Goal: Task Accomplishment & Management: Use online tool/utility

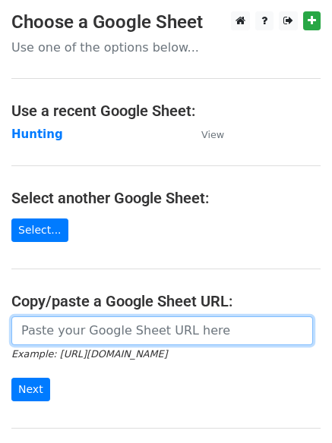
click at [77, 333] on input "url" at bounding box center [161, 330] width 301 height 29
click at [115, 335] on input "url" at bounding box center [161, 330] width 301 height 29
type input "https://docs.google.com/spreadsheets/d/14_3B4iFeBxfoYhekrRxgV9Us7b0_NXU6Xw072M4…"
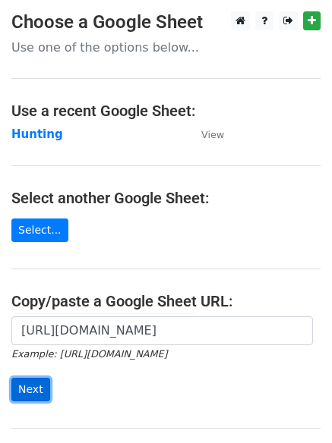
click at [24, 392] on input "Next" at bounding box center [30, 390] width 39 height 24
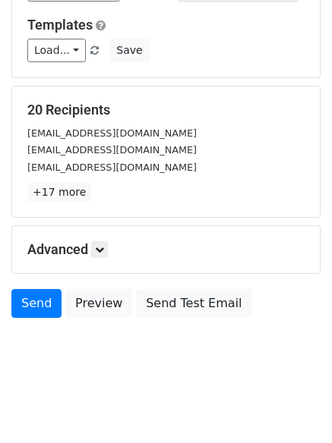
scroll to position [146, 0]
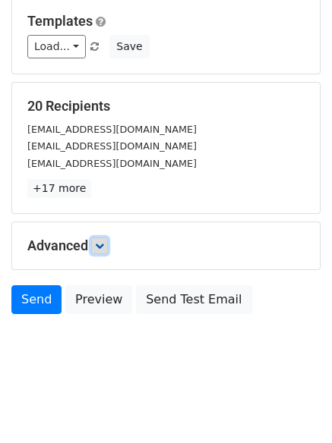
click at [97, 244] on link at bounding box center [99, 246] width 17 height 17
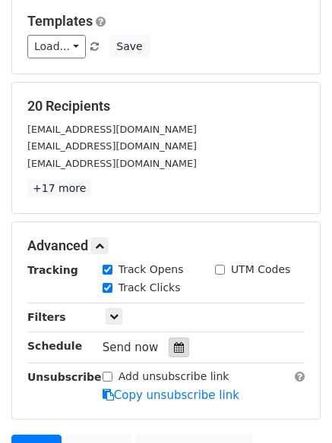
click at [174, 349] on icon at bounding box center [179, 347] width 10 height 11
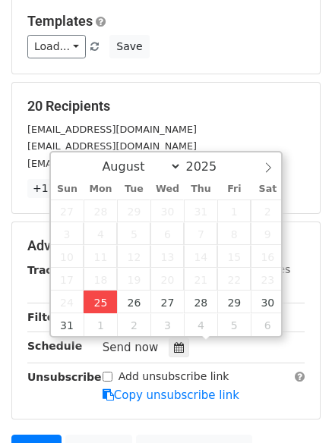
type input "2025-08-25 12:35"
type input "35"
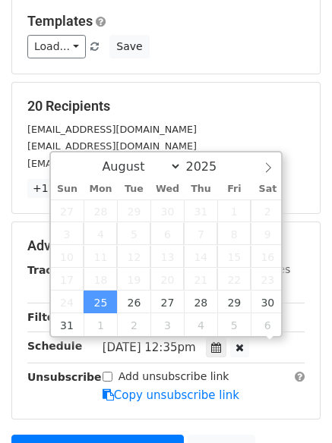
scroll to position [1, 0]
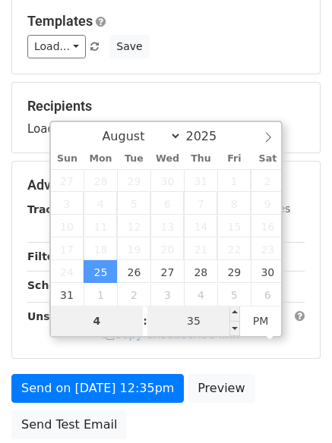
type input "4"
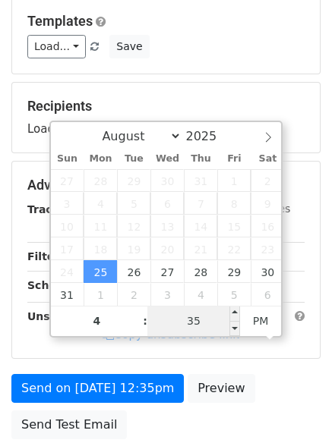
type input "2025-08-25 16:35"
type input "04"
click at [205, 319] on input "35" at bounding box center [193, 321] width 93 height 30
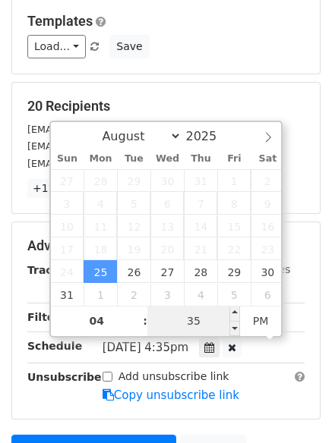
type input "0"
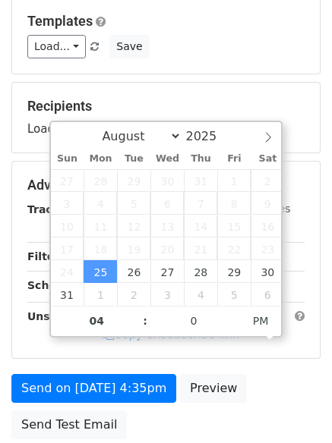
type input "2025-08-25 16:00"
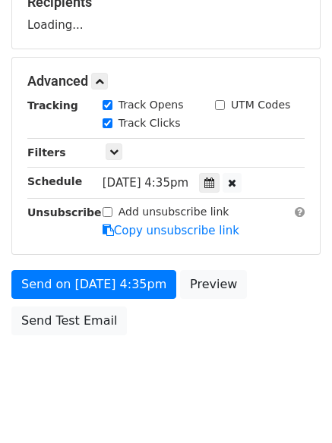
scroll to position [271, 0]
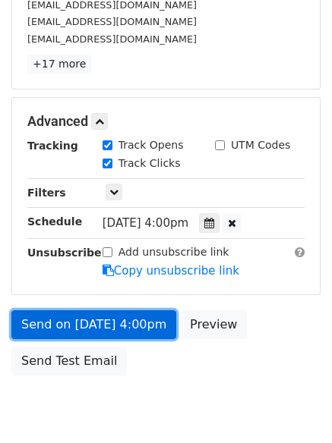
click at [87, 319] on link "Send on Aug 25 at 4:00pm" at bounding box center [93, 324] width 165 height 29
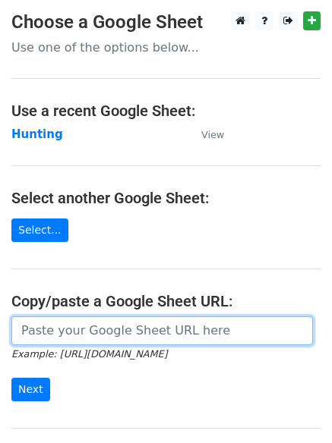
click at [118, 329] on input "url" at bounding box center [161, 330] width 301 height 29
type input "https://docs.google.com/spreadsheets/d/14_3B4iFeBxfoYhekrRxgV9Us7b0_NXU6Xw072M4…"
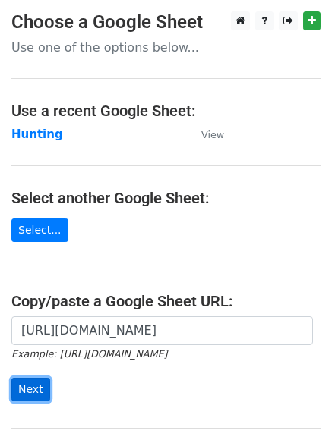
click at [34, 387] on input "Next" at bounding box center [30, 390] width 39 height 24
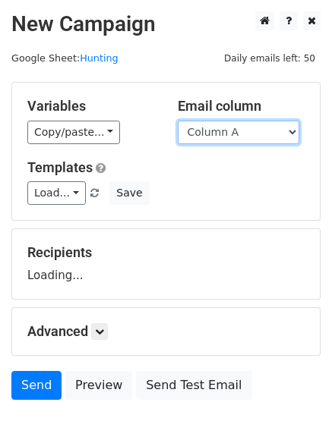
click at [291, 131] on select "Column A Column B Column C" at bounding box center [238, 133] width 121 height 24
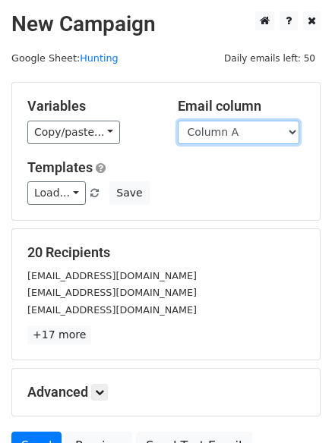
click at [295, 132] on select "Column A Column B Column C" at bounding box center [238, 133] width 121 height 24
select select "Column B"
click at [178, 121] on select "Column A Column B Column C" at bounding box center [238, 133] width 121 height 24
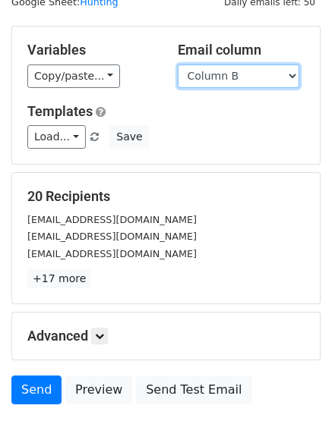
scroll to position [86, 0]
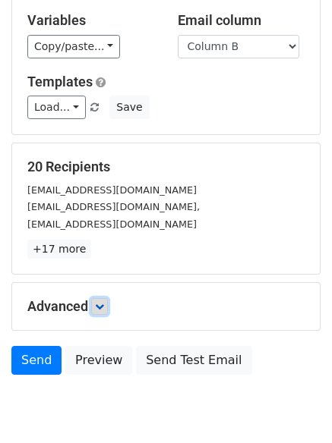
click at [108, 307] on link at bounding box center [99, 306] width 17 height 17
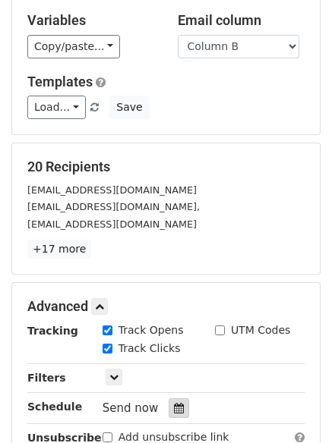
click at [174, 409] on icon at bounding box center [179, 408] width 10 height 11
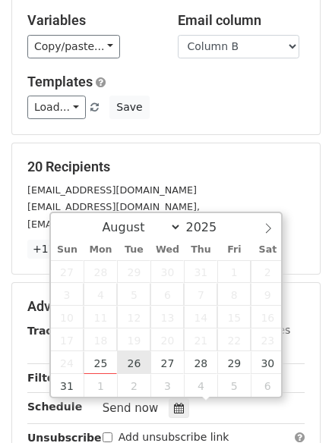
type input "2025-08-26 12:00"
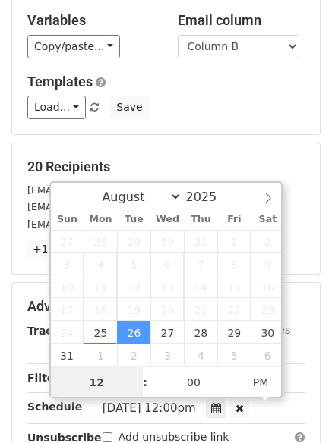
scroll to position [1, 0]
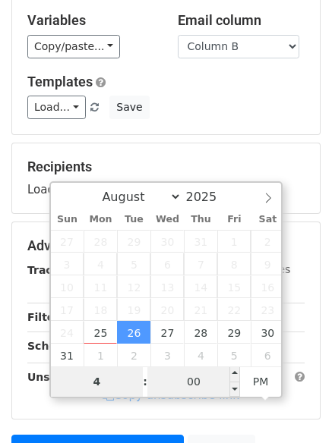
type input "4"
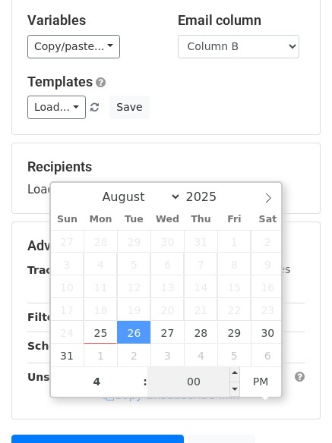
type input "2025-08-26 16:00"
type input "04"
click at [200, 385] on input "00" at bounding box center [193, 382] width 93 height 30
type input "10"
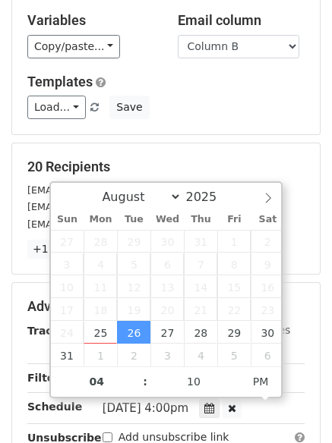
type input "2025-08-26 16:10"
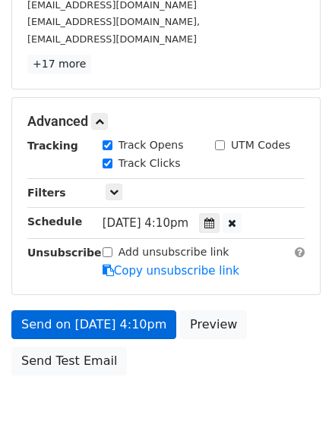
scroll to position [332, 0]
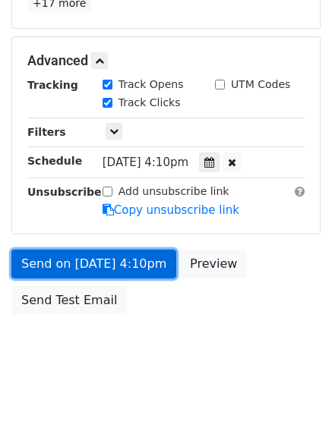
click at [71, 263] on link "Send on Aug 26 at 4:10pm" at bounding box center [93, 264] width 165 height 29
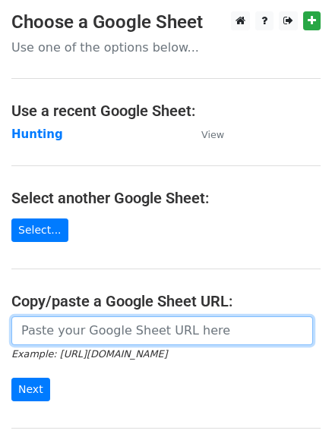
click at [99, 338] on input "url" at bounding box center [161, 330] width 301 height 29
type input "https://docs.google.com/spreadsheets/d/14_3B4iFeBxfoYhekrRxgV9Us7b0_NXU6Xw072M4…"
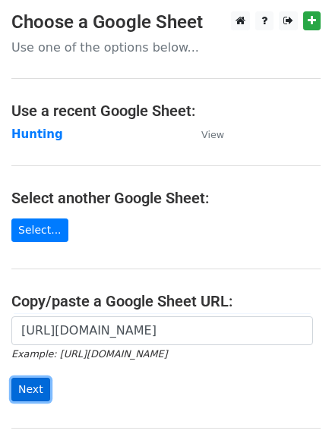
click at [20, 389] on input "Next" at bounding box center [30, 390] width 39 height 24
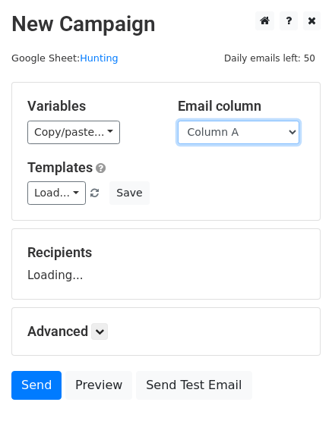
click at [296, 130] on select "Column A Column B Column C" at bounding box center [238, 133] width 121 height 24
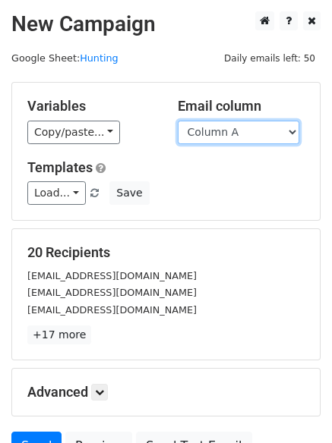
click at [294, 131] on select "Column A Column B Column C" at bounding box center [238, 133] width 121 height 24
select select "Column C"
click at [178, 121] on select "Column A Column B Column C" at bounding box center [238, 133] width 121 height 24
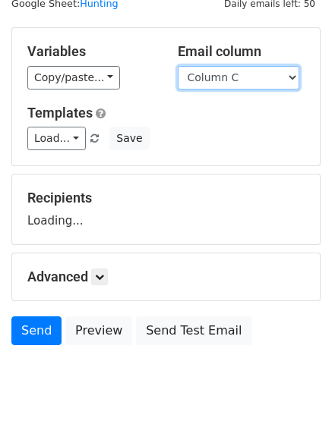
scroll to position [86, 0]
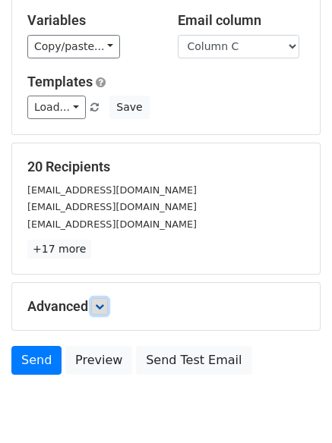
click at [104, 305] on icon at bounding box center [99, 306] width 9 height 9
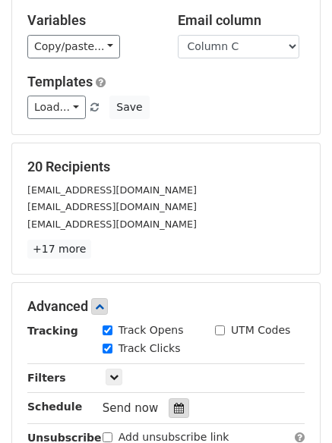
click at [174, 408] on icon at bounding box center [179, 408] width 10 height 11
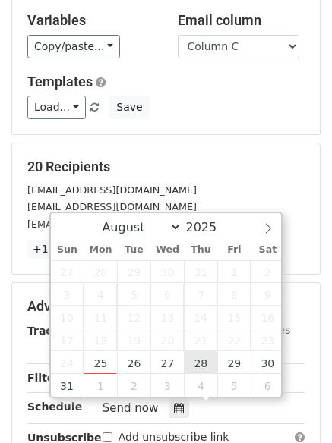
type input "[DATE] 12:00"
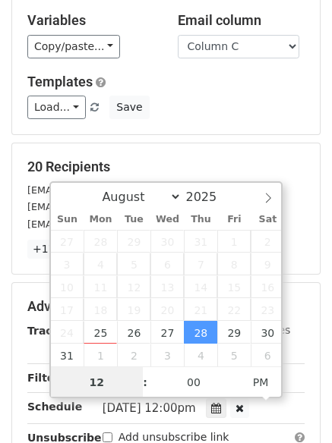
scroll to position [1, 0]
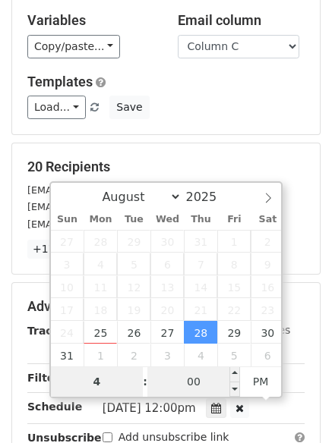
type input "4"
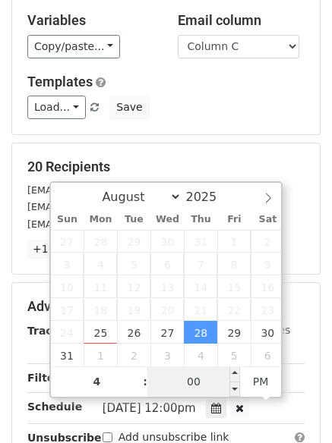
type input "[DATE] 16:00"
type input "04"
click at [190, 384] on input "00" at bounding box center [193, 382] width 93 height 30
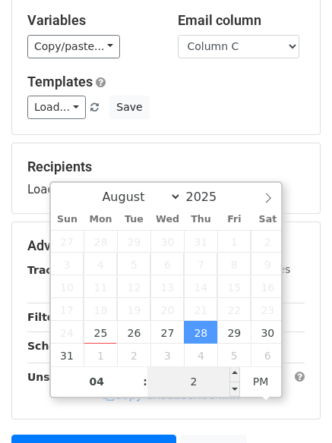
type input "25"
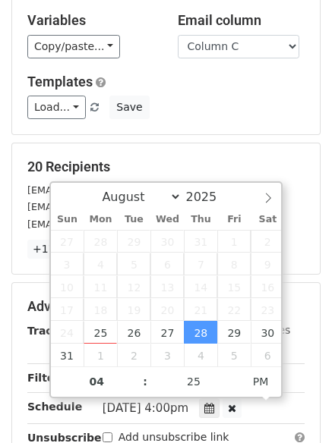
type input "[DATE] 16:25"
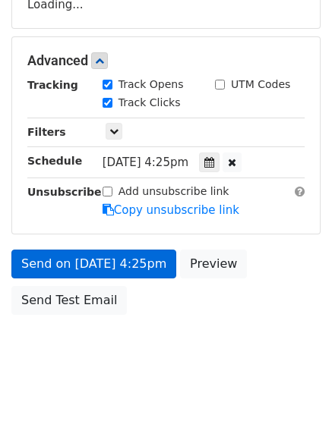
scroll to position [324, 0]
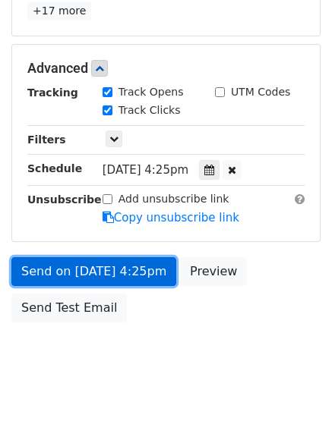
click at [86, 266] on link "Send on [DATE] 4:25pm" at bounding box center [93, 271] width 165 height 29
